Goal: Check status: Check status

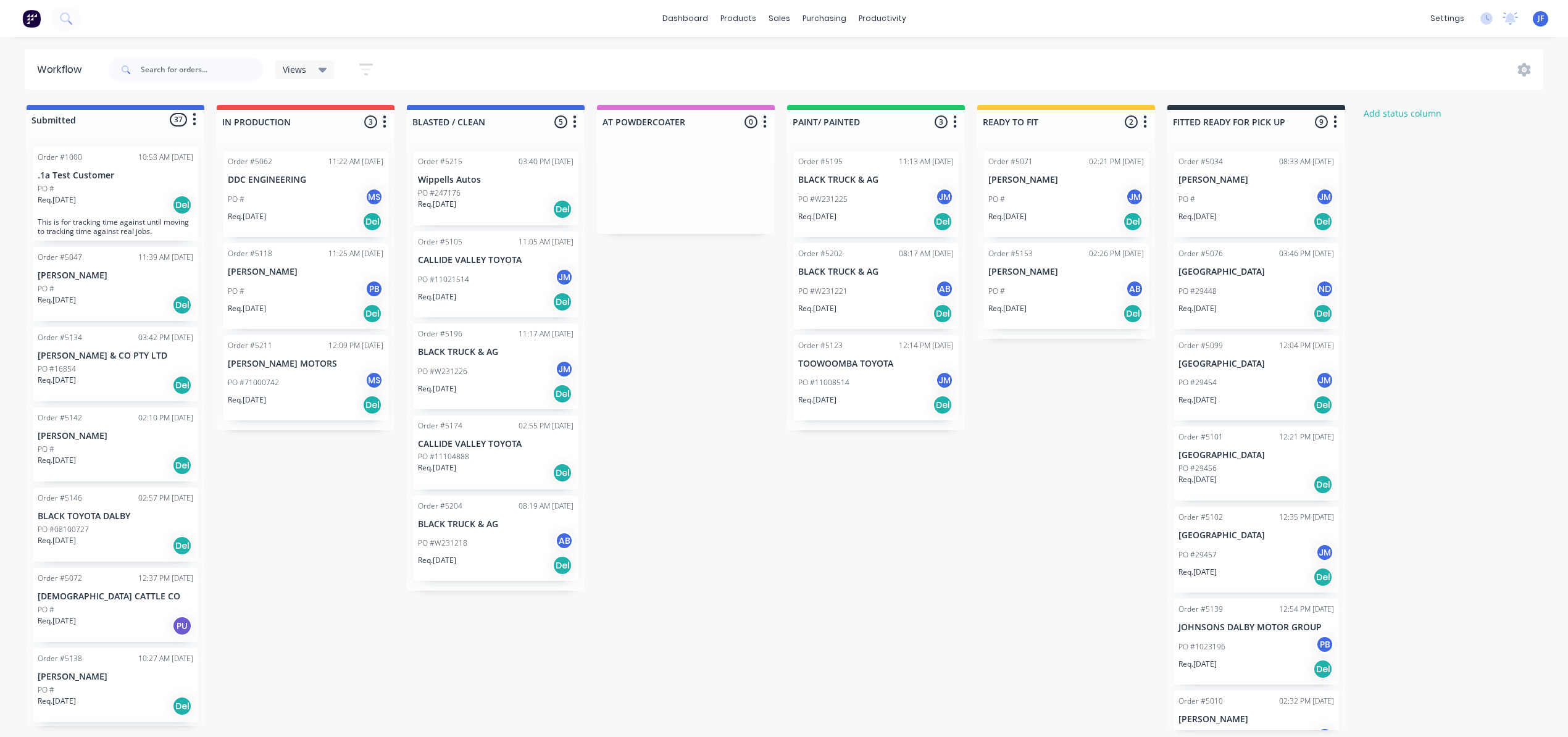
scroll to position [1070, 0]
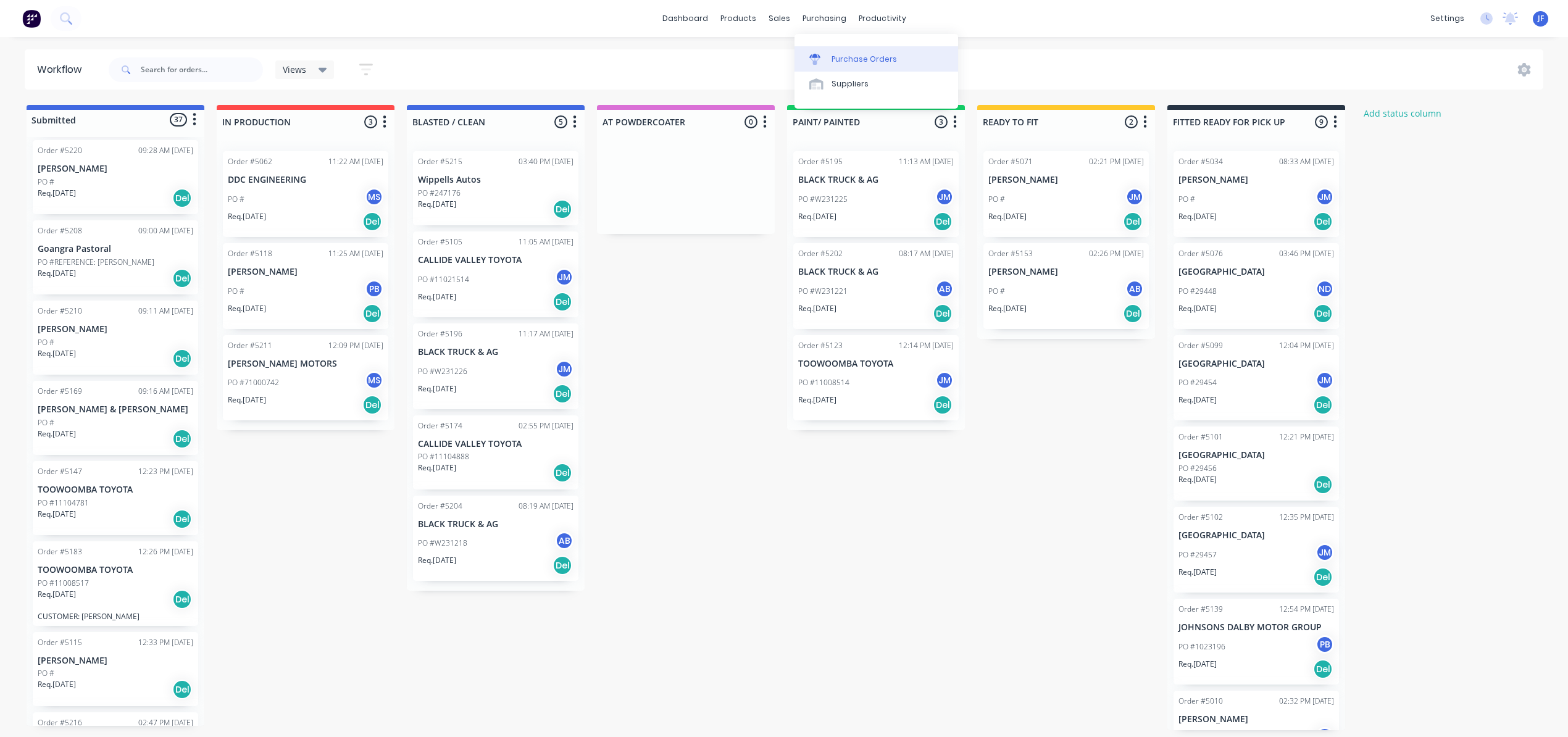
click at [835, 59] on div "Purchase Orders" at bounding box center [863, 59] width 65 height 11
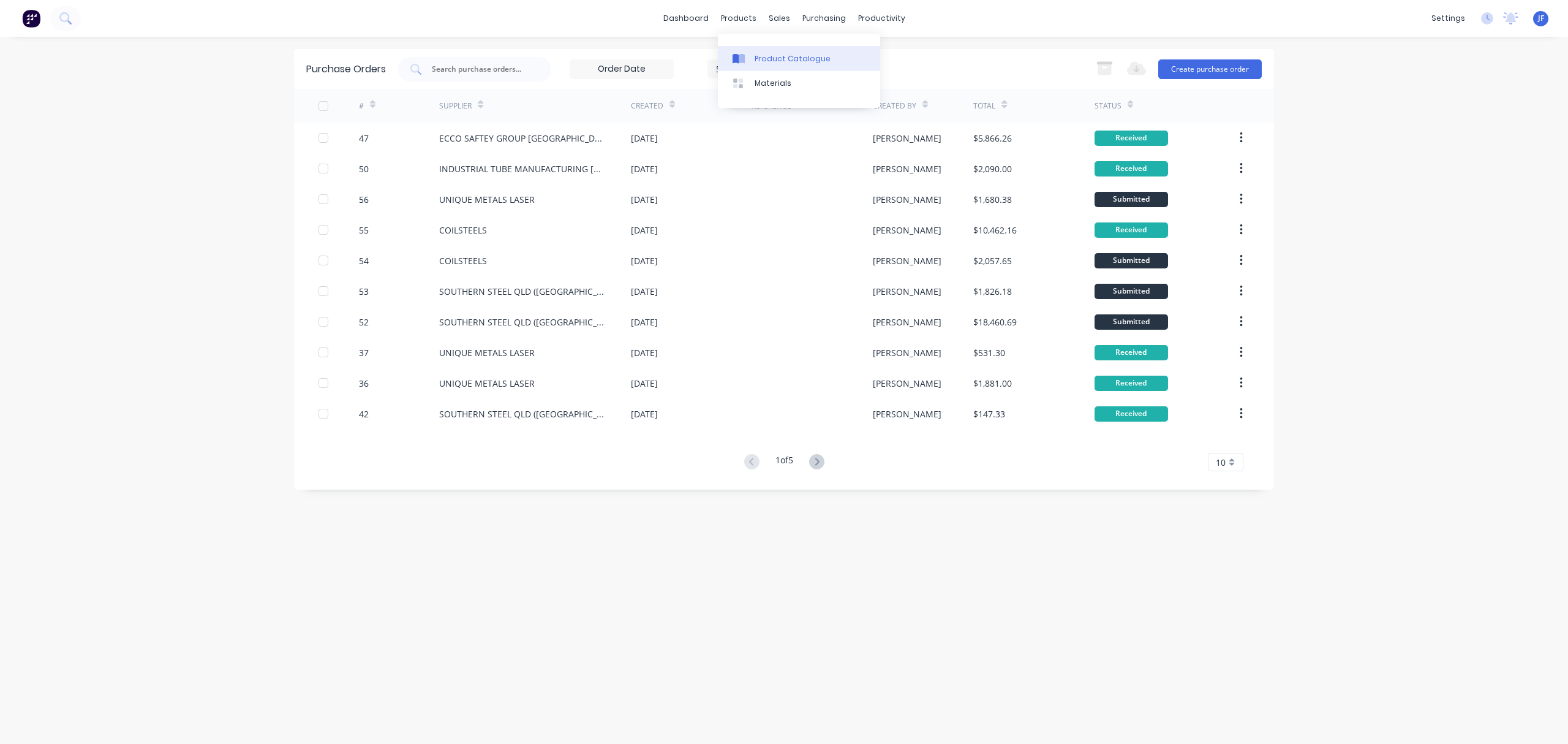
click at [779, 57] on div "Product Catalogue" at bounding box center [792, 59] width 76 height 11
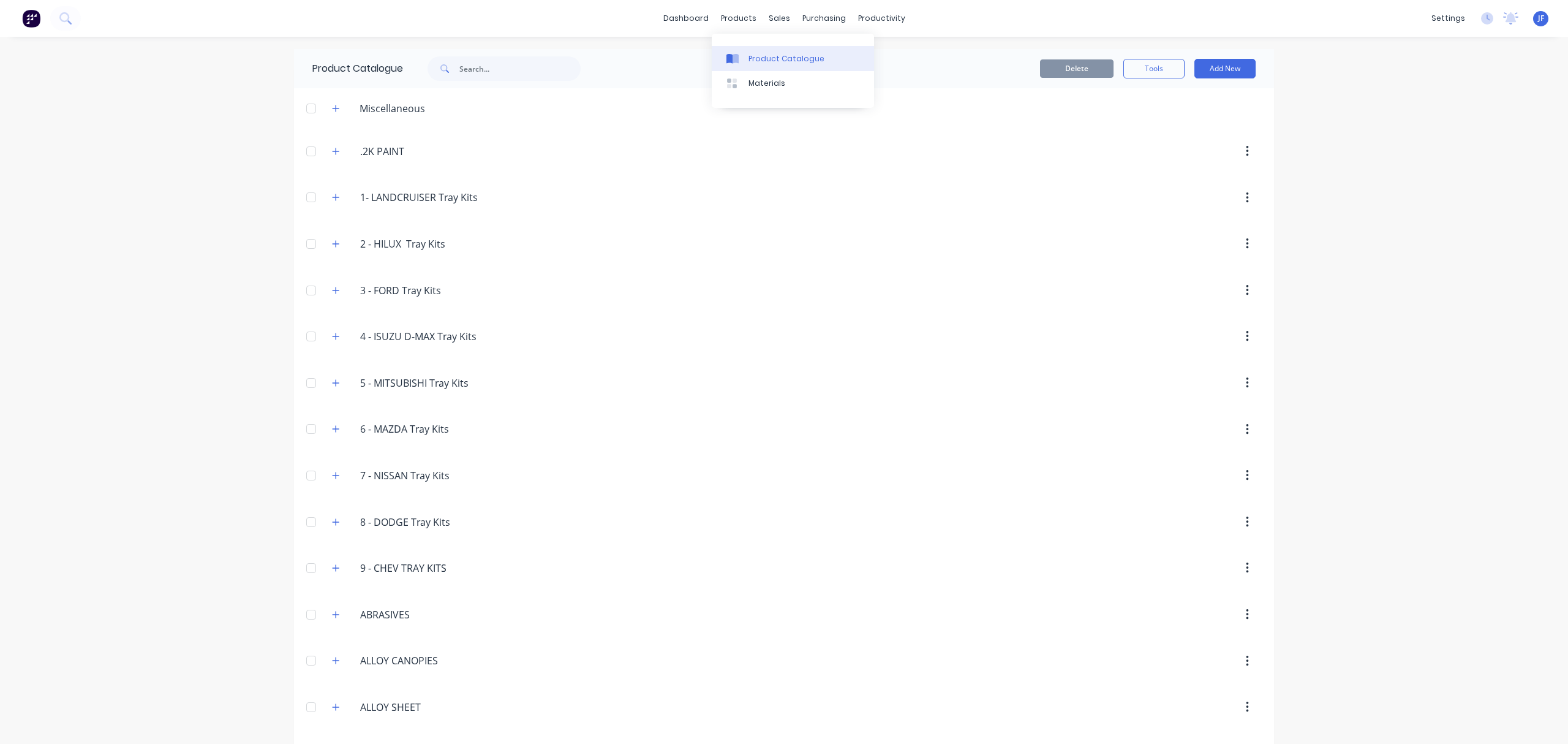
click at [770, 56] on div "Product Catalogue" at bounding box center [786, 59] width 76 height 11
click at [768, 21] on div "sales" at bounding box center [779, 19] width 34 height 19
click at [796, 55] on div "Sales Orders" at bounding box center [818, 59] width 50 height 11
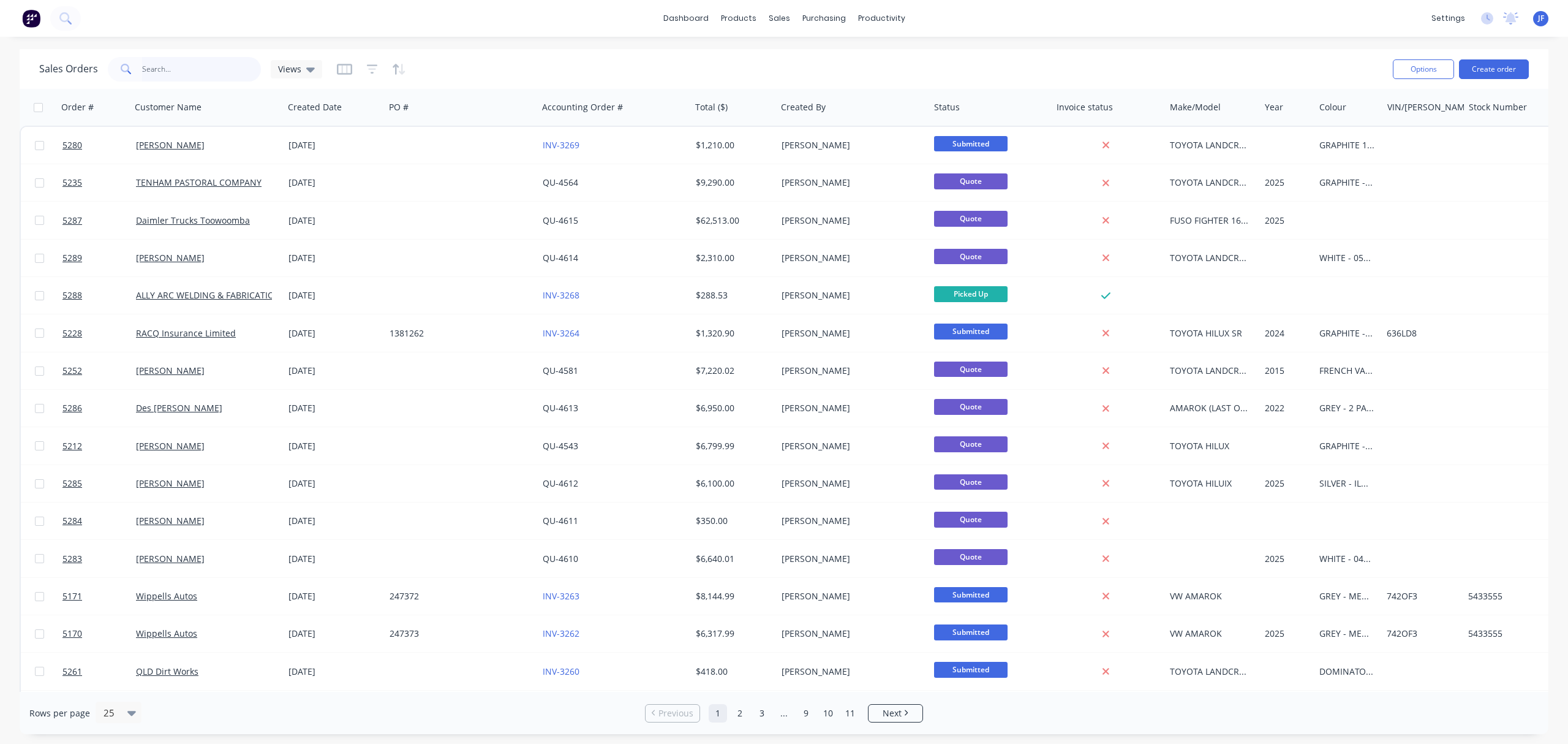
click at [204, 69] on input "text" at bounding box center [201, 69] width 119 height 24
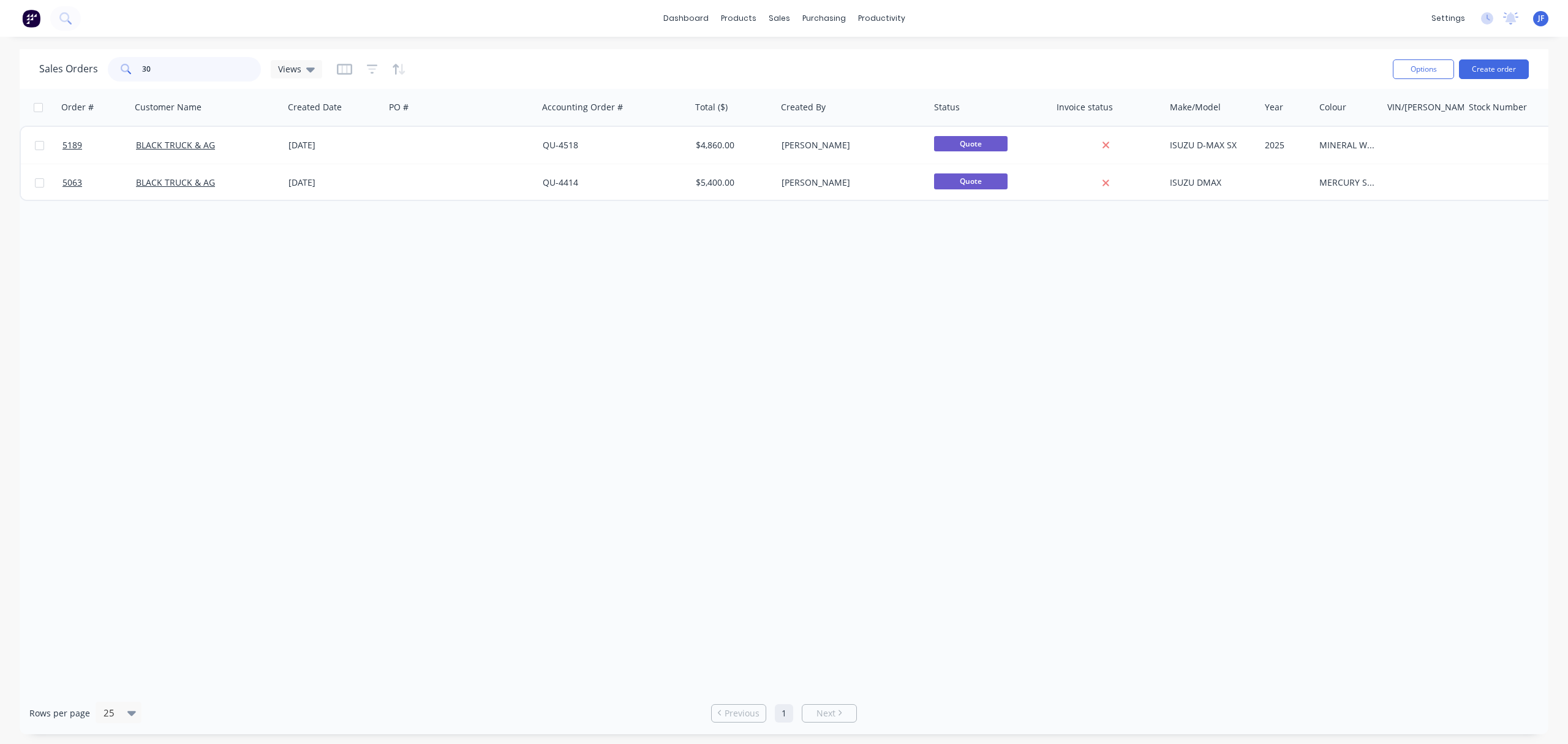
type input "3"
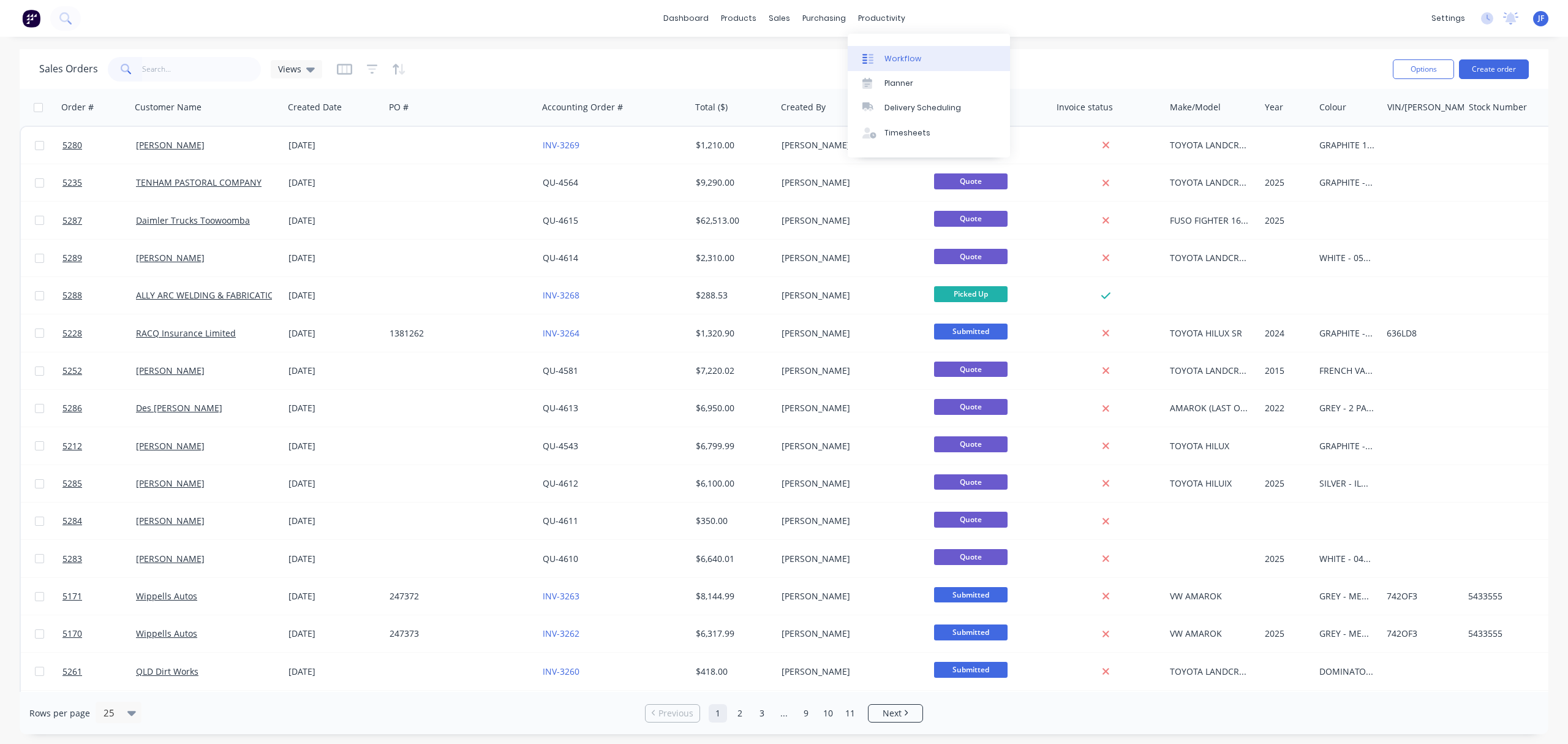
click at [910, 69] on link "Workflow" at bounding box center [929, 58] width 162 height 24
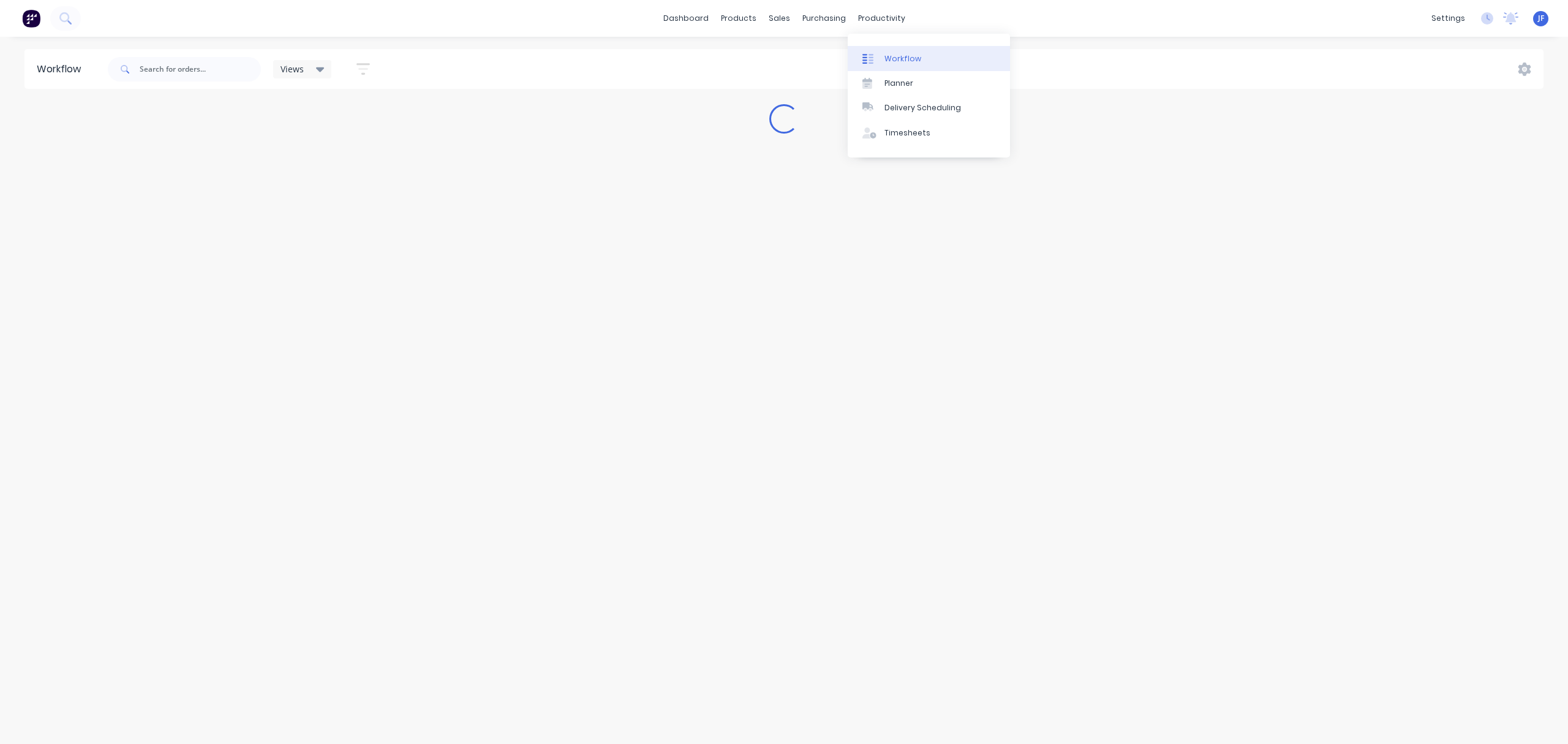
click at [890, 59] on div "Workflow" at bounding box center [902, 59] width 37 height 11
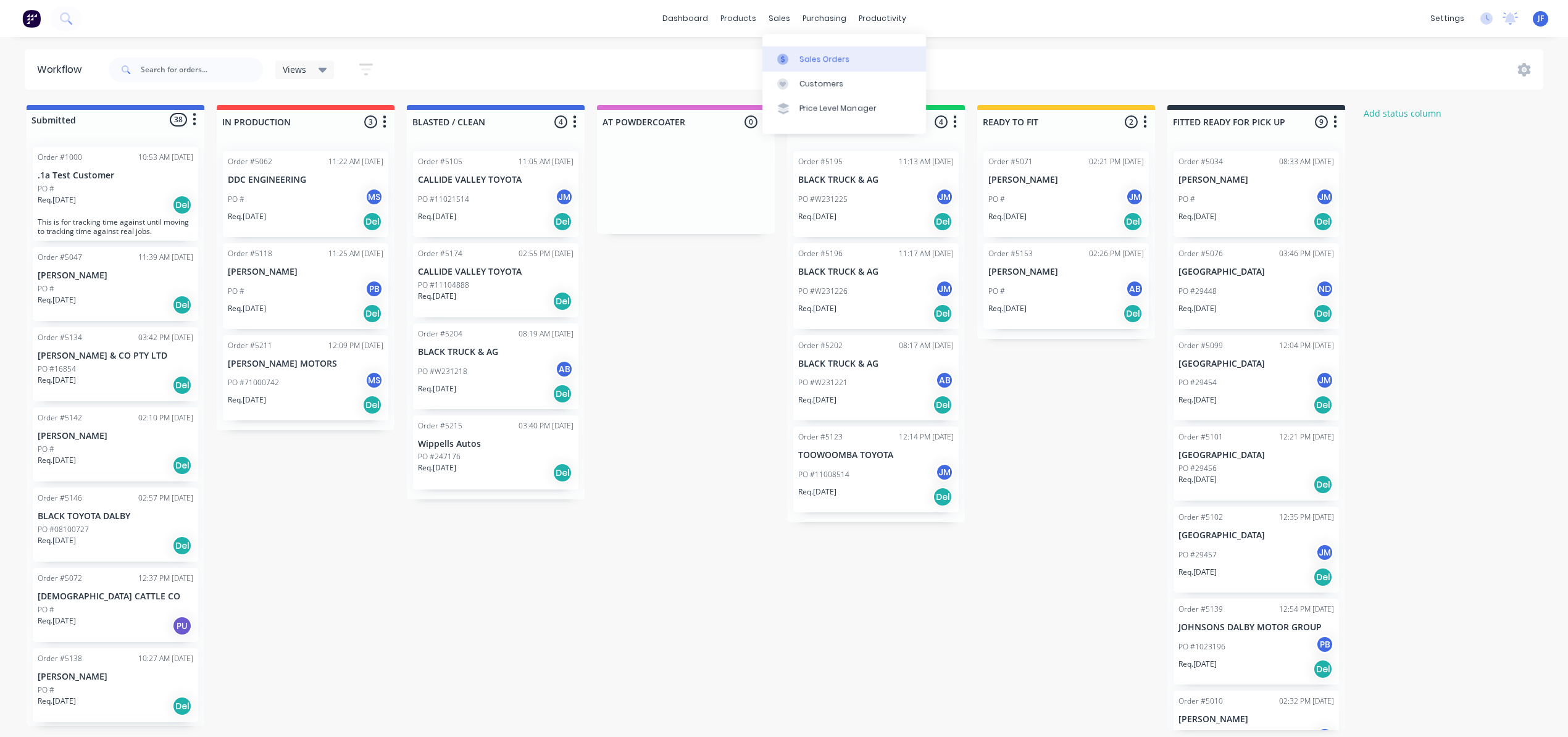
click at [805, 63] on div "Sales Orders" at bounding box center [824, 59] width 50 height 11
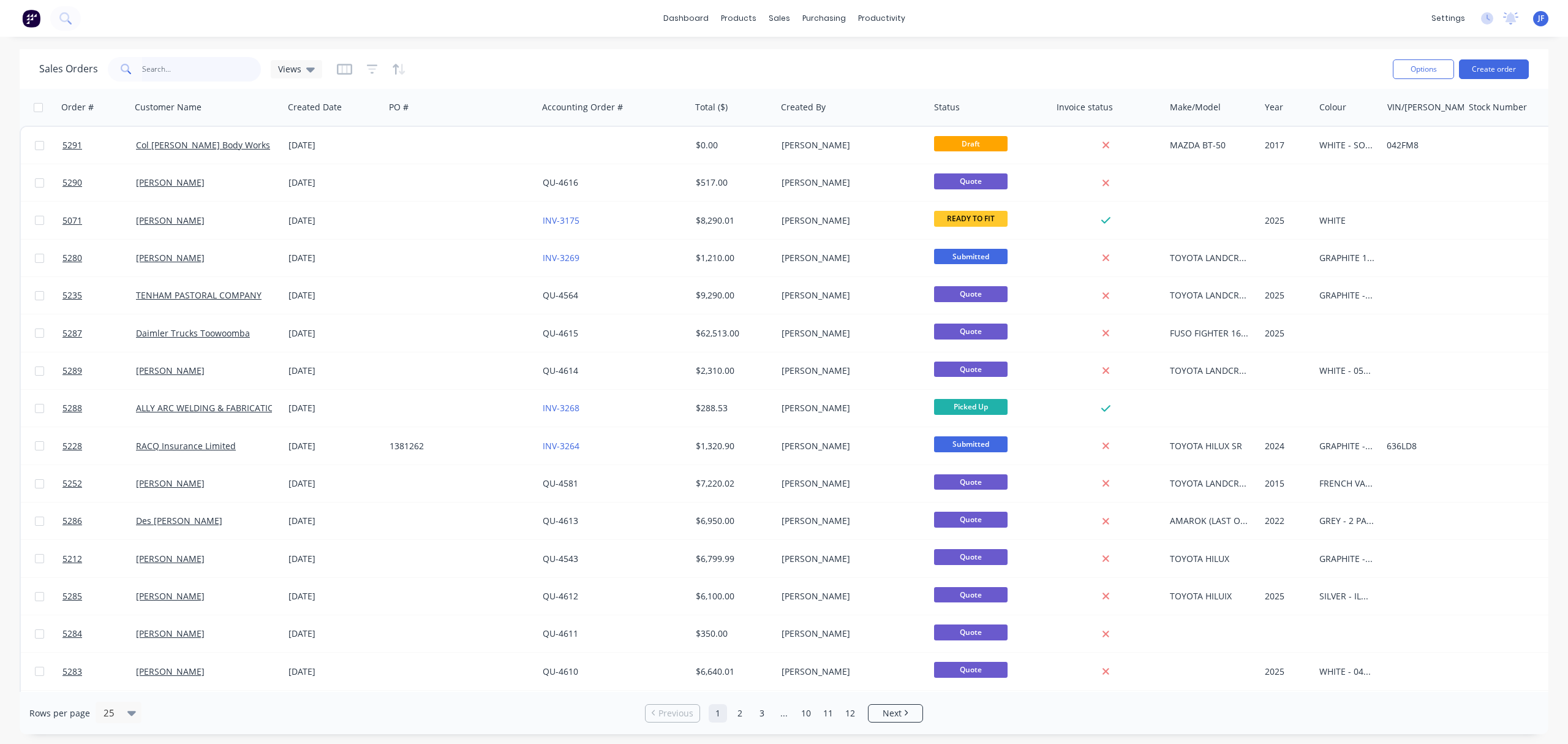
click at [192, 60] on input "text" at bounding box center [201, 69] width 119 height 24
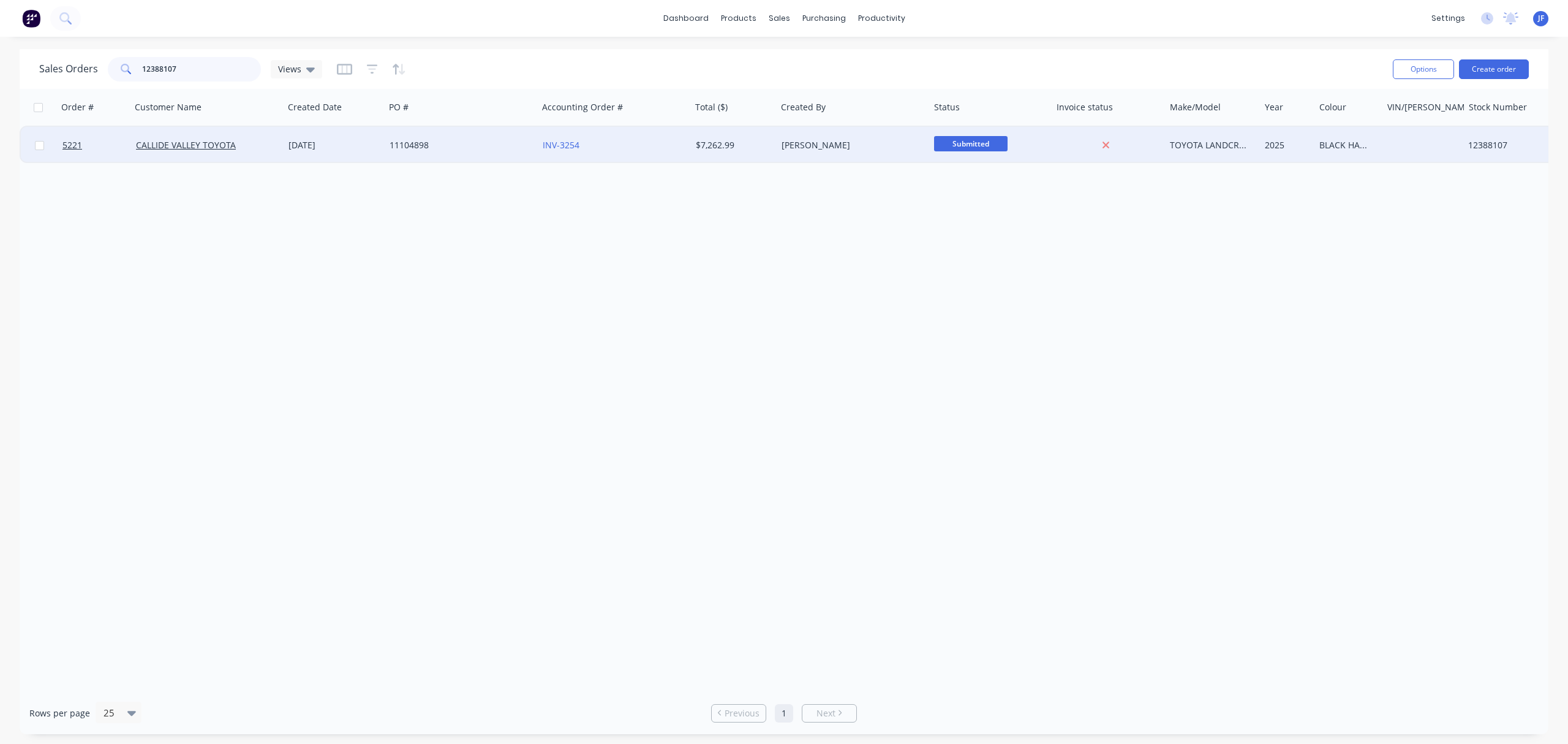
type input "12388107"
click at [1352, 147] on div "BLACK HAMMERTONE/ RIPPLE POWDERCOATED" at bounding box center [1347, 145] width 55 height 12
click at [891, 16] on div "productivity" at bounding box center [882, 19] width 59 height 19
click at [901, 57] on div "Workflow" at bounding box center [902, 59] width 37 height 11
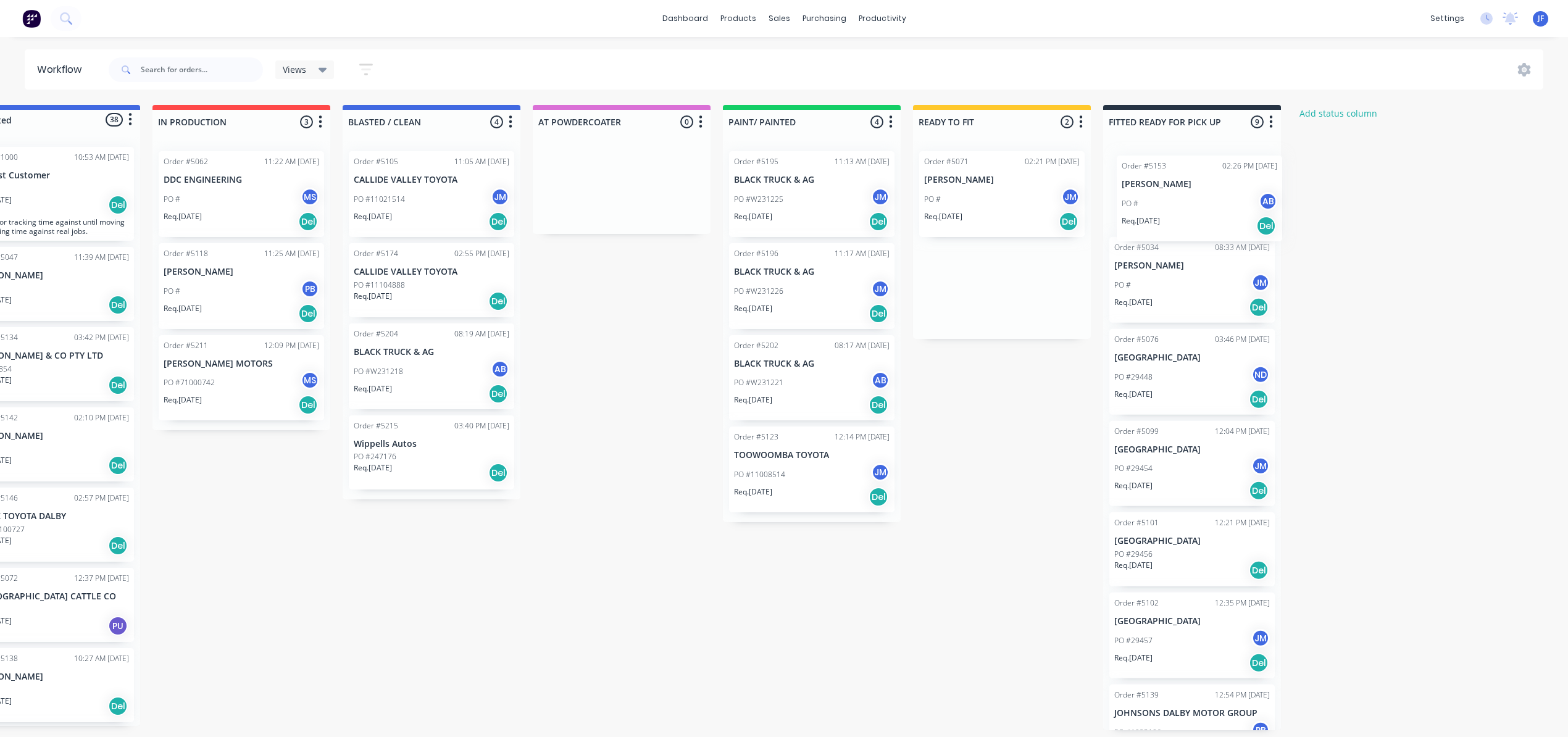
drag, startPoint x: 1049, startPoint y: 292, endPoint x: 1181, endPoint y: 200, distance: 160.9
click at [1181, 200] on div "Submitted 38 Status colour #4169E1 hex #4169E1 Save Cancel Summaries Total orde…" at bounding box center [777, 417] width 1700 height 625
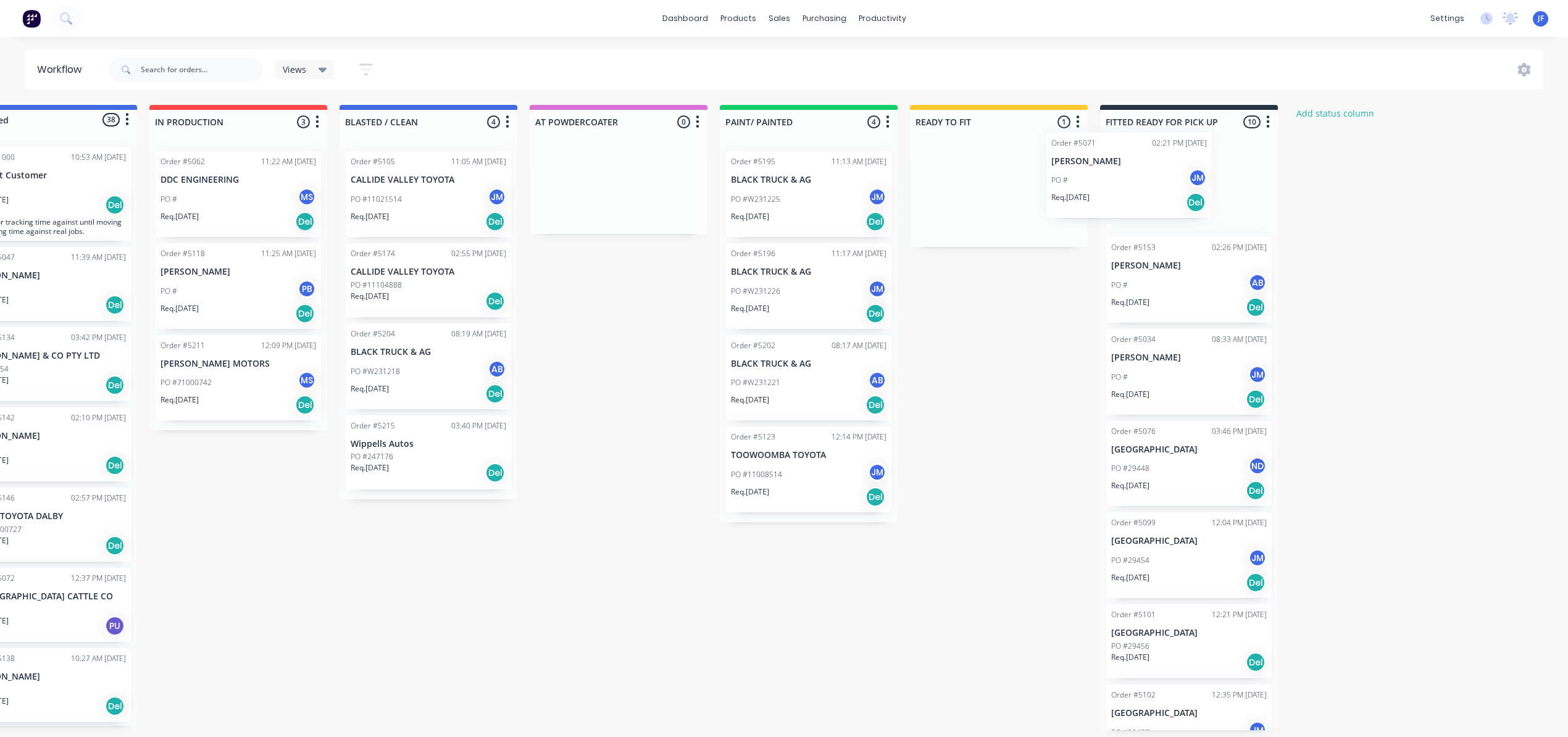
drag, startPoint x: 1020, startPoint y: 205, endPoint x: 1147, endPoint y: 189, distance: 128.0
click at [1147, 189] on div "Submitted 38 Status colour #4169E1 hex #4169E1 Save Cancel Summaries Total orde…" at bounding box center [774, 417] width 1700 height 625
